Goal: Information Seeking & Learning: Understand process/instructions

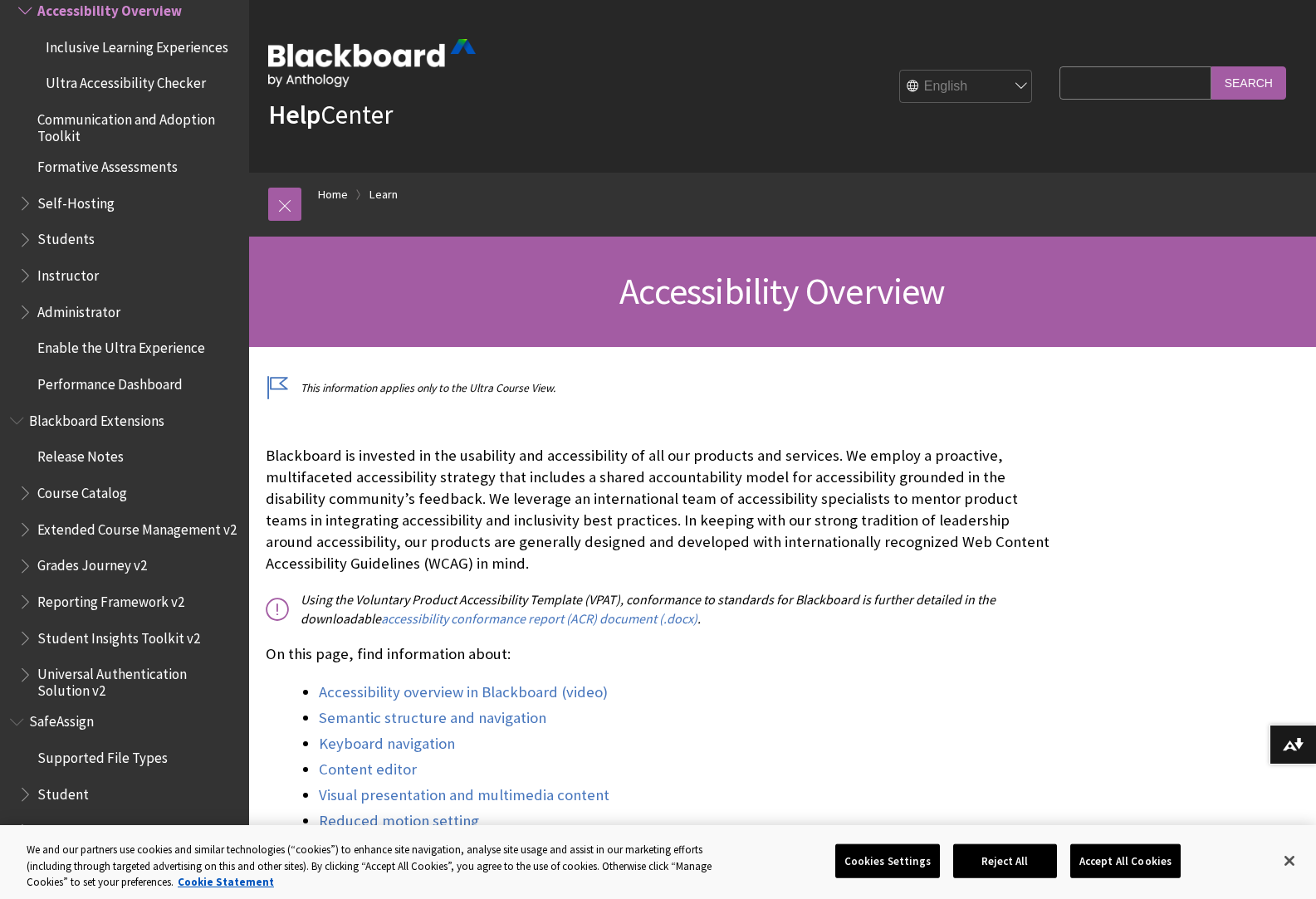
click at [1068, 75] on input "Search Query" at bounding box center [1135, 82] width 151 height 32
type input "how to log out"
click at [1212, 66] on input "Search" at bounding box center [1249, 82] width 75 height 32
click at [1251, 86] on input "Search" at bounding box center [1249, 82] width 75 height 32
click at [1007, 857] on button "Reject All" at bounding box center [1005, 861] width 103 height 35
